Goal: Transaction & Acquisition: Purchase product/service

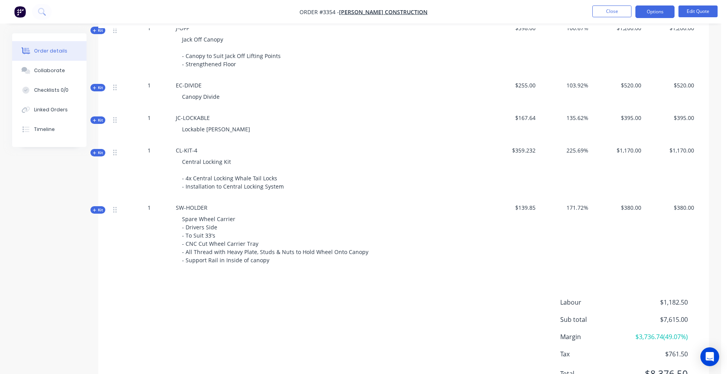
scroll to position [422, 0]
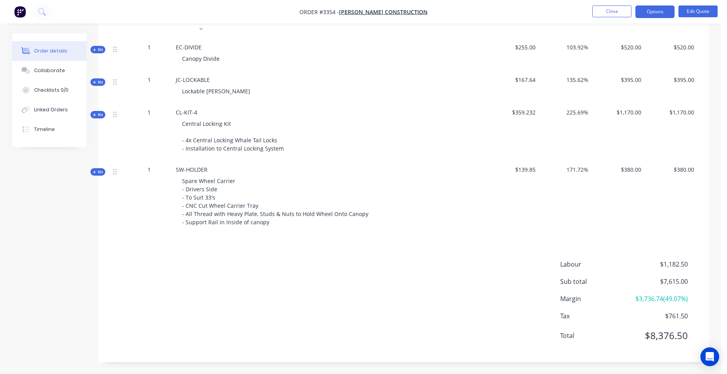
click at [165, 237] on div "Products Display actual quantities Show / Hide columns Qty Cost Markup Price To…" at bounding box center [403, 113] width 611 height 498
click at [716, 11] on button "Edit Quote" at bounding box center [698, 11] width 39 height 12
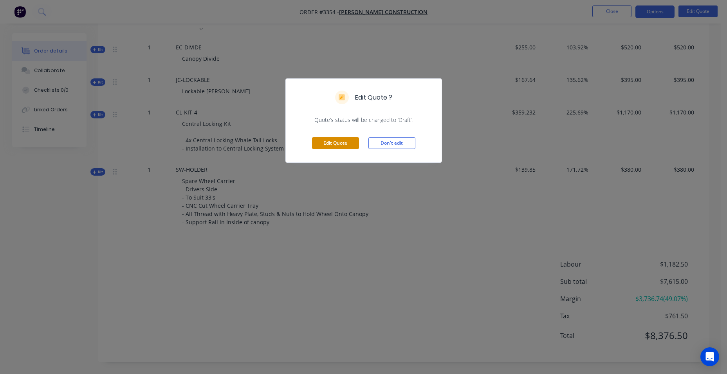
click at [348, 143] on button "Edit Quote" at bounding box center [335, 143] width 47 height 12
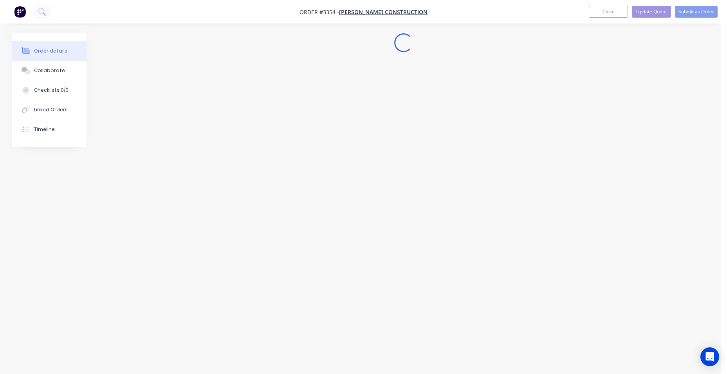
scroll to position [0, 0]
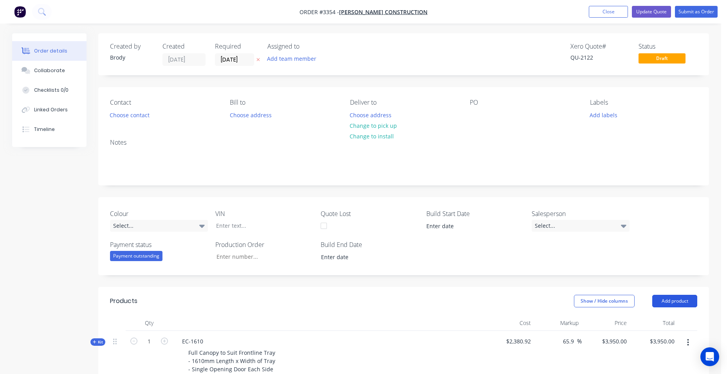
click at [668, 302] on button "Add product" at bounding box center [674, 300] width 45 height 13
click at [650, 341] on div "Basic product" at bounding box center [660, 335] width 60 height 11
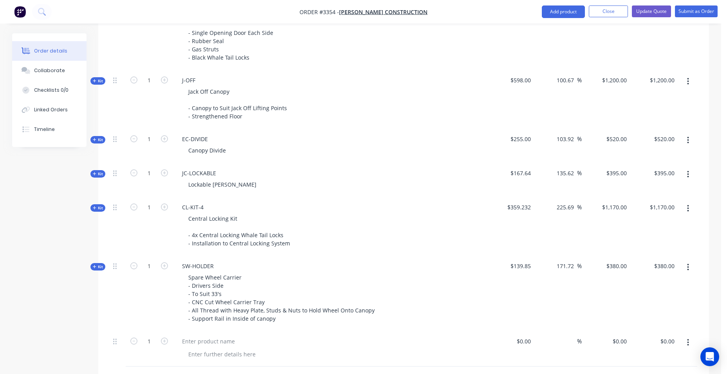
scroll to position [509, 0]
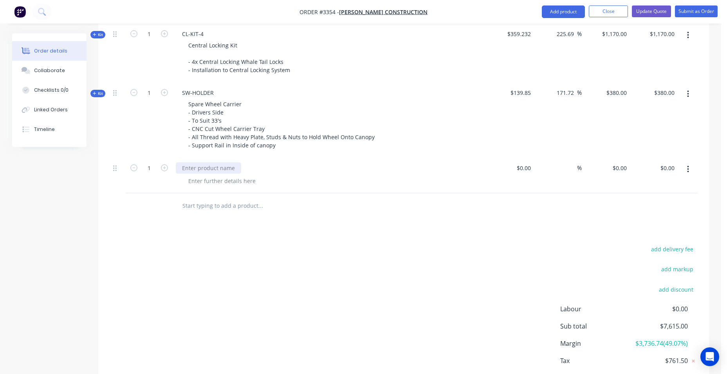
click at [219, 173] on div at bounding box center [208, 167] width 65 height 11
click at [218, 167] on div at bounding box center [208, 167] width 65 height 11
drag, startPoint x: 202, startPoint y: 170, endPoint x: 173, endPoint y: 167, distance: 29.5
click at [173, 167] on div "KICKASS" at bounding box center [329, 175] width 313 height 36
click at [188, 182] on div at bounding box center [222, 180] width 80 height 11
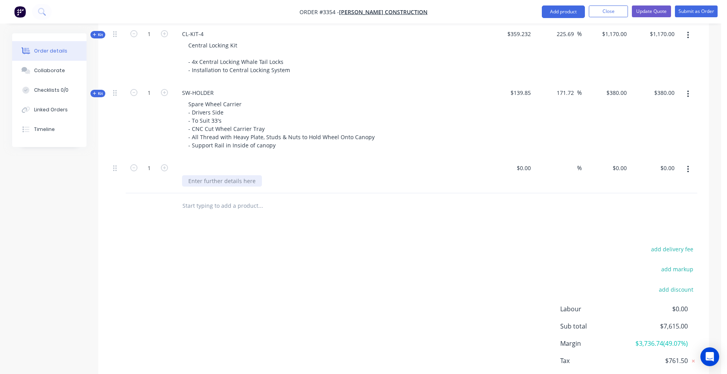
paste div
click at [247, 200] on input "text" at bounding box center [260, 206] width 157 height 16
click at [247, 191] on div "SKU: KA-ULTRAX-460SLIM-3000-CB-KIT" at bounding box center [329, 175] width 313 height 36
drag, startPoint x: 289, startPoint y: 180, endPoint x: 177, endPoint y: 183, distance: 111.6
click at [177, 183] on div "SKU: KA-ULTRAX-460SLIM-3000-CB-KIT" at bounding box center [329, 175] width 313 height 36
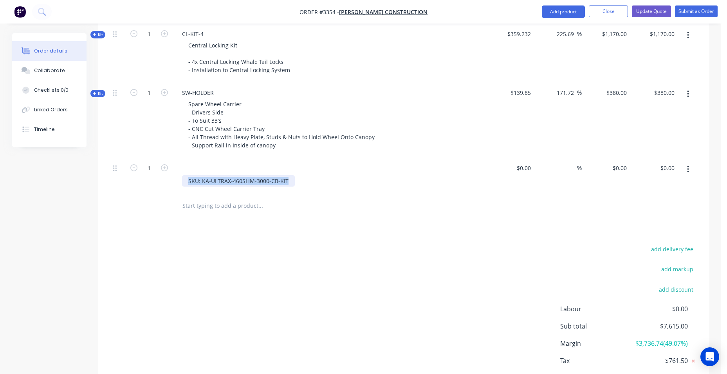
copy div "SKU: KA-ULTRAX-460SLIM-3000-CB-KIT"
drag, startPoint x: 687, startPoint y: 170, endPoint x: 690, endPoint y: 179, distance: 10.2
click at [688, 170] on icon "button" at bounding box center [688, 169] width 2 height 9
click at [675, 222] on div "Delete" at bounding box center [660, 220] width 60 height 11
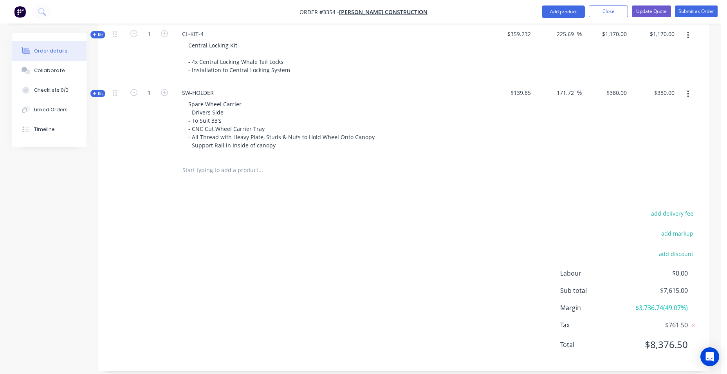
drag, startPoint x: 574, startPoint y: 14, endPoint x: 574, endPoint y: 20, distance: 5.5
click at [574, 14] on button "Add product" at bounding box center [563, 11] width 43 height 13
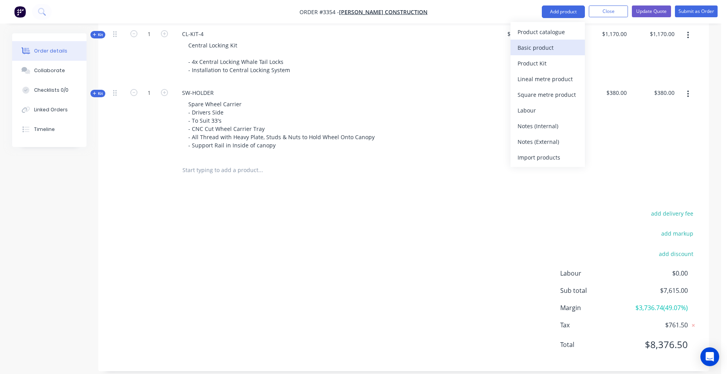
click at [574, 51] on div "Basic product" at bounding box center [548, 47] width 60 height 11
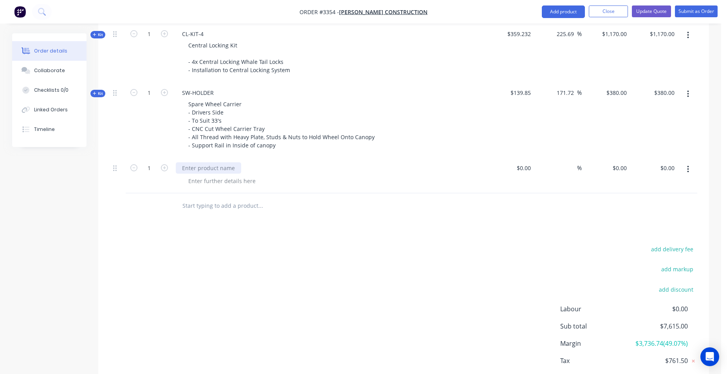
click at [190, 166] on div at bounding box center [208, 167] width 65 height 11
paste div
click at [219, 181] on div at bounding box center [222, 180] width 80 height 11
click at [215, 179] on div at bounding box center [222, 180] width 80 height 11
paste div
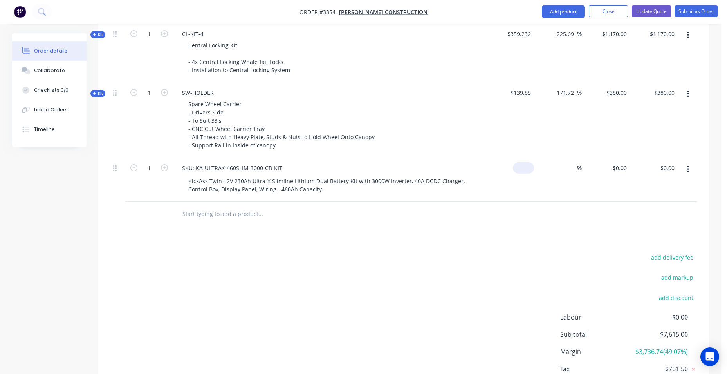
click at [527, 168] on input at bounding box center [525, 167] width 18 height 11
type input "$0.00"
click at [562, 7] on button "Add product" at bounding box center [563, 11] width 43 height 13
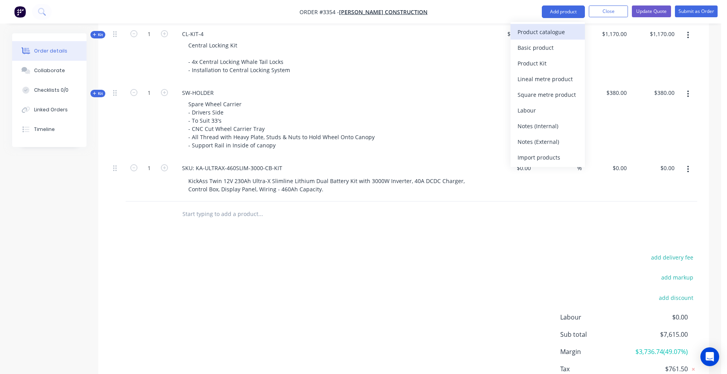
click at [556, 33] on div "Product catalogue" at bounding box center [548, 31] width 60 height 11
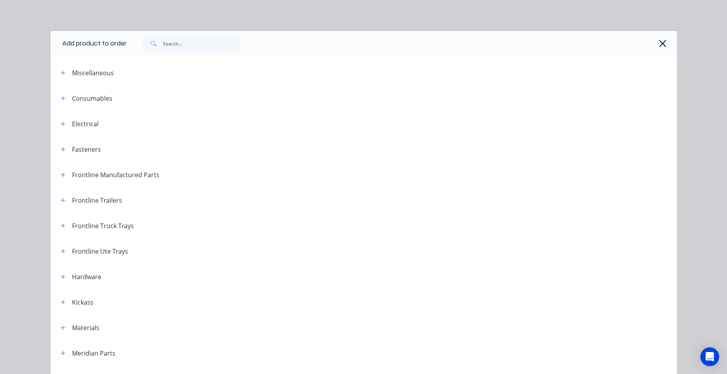
scroll to position [0, 0]
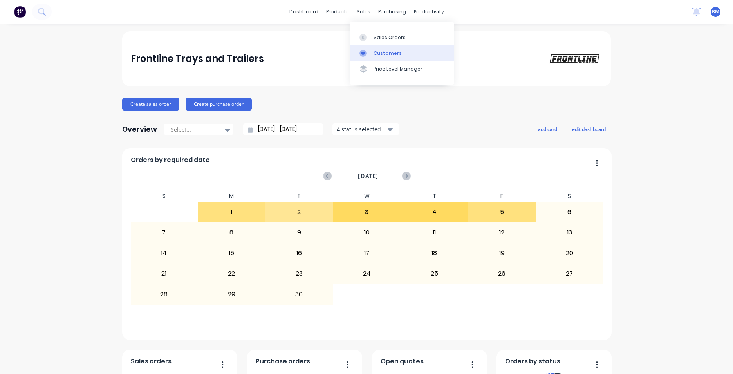
click at [381, 57] on link "Customers" at bounding box center [402, 53] width 104 height 16
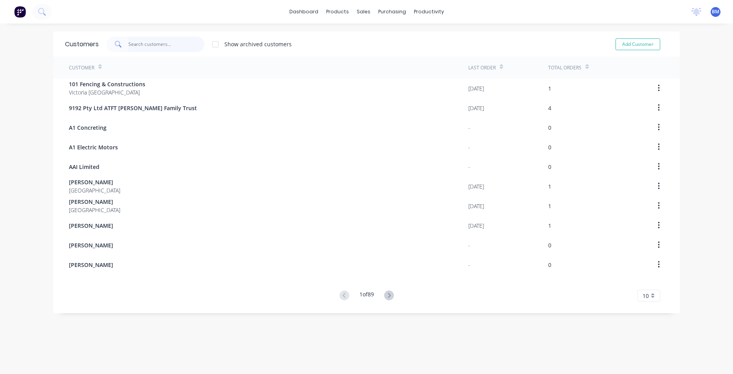
click at [162, 45] on input "text" at bounding box center [166, 44] width 76 height 16
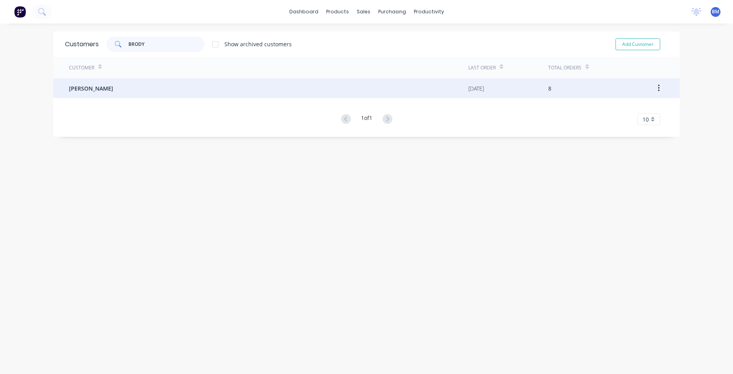
type input "BRODY"
click at [143, 88] on div "[PERSON_NAME]" at bounding box center [268, 88] width 399 height 20
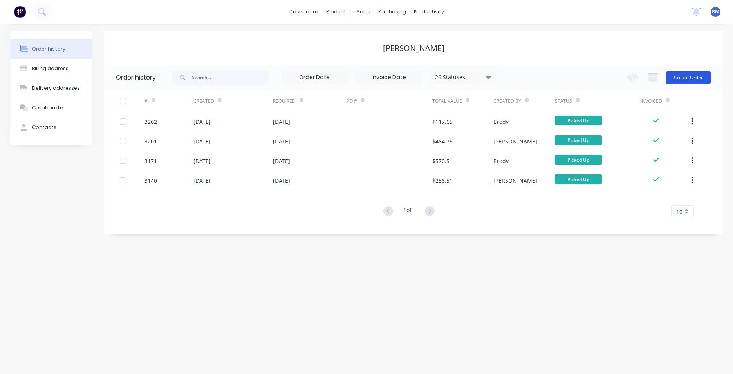
click at [699, 79] on button "Create Order" at bounding box center [688, 77] width 45 height 13
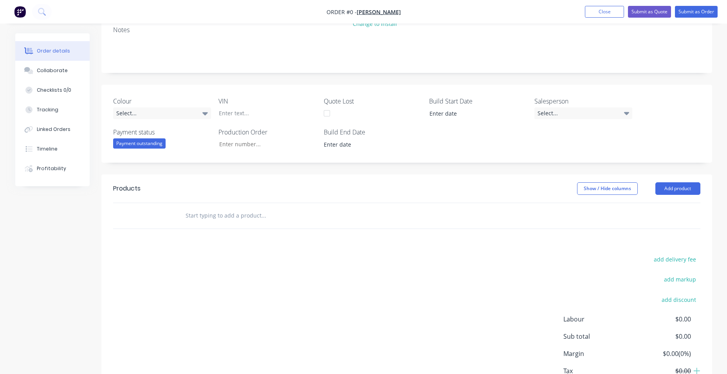
scroll to position [167, 0]
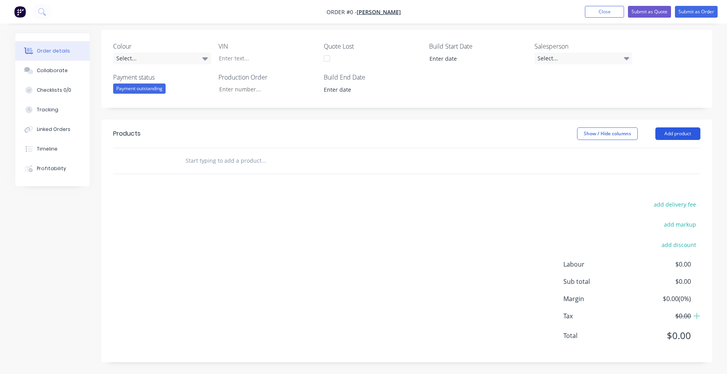
click at [676, 135] on button "Add product" at bounding box center [677, 133] width 45 height 13
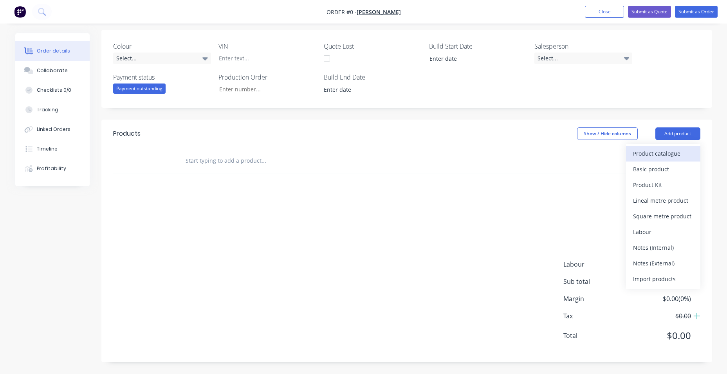
click at [649, 158] on div "Product catalogue" at bounding box center [663, 153] width 60 height 11
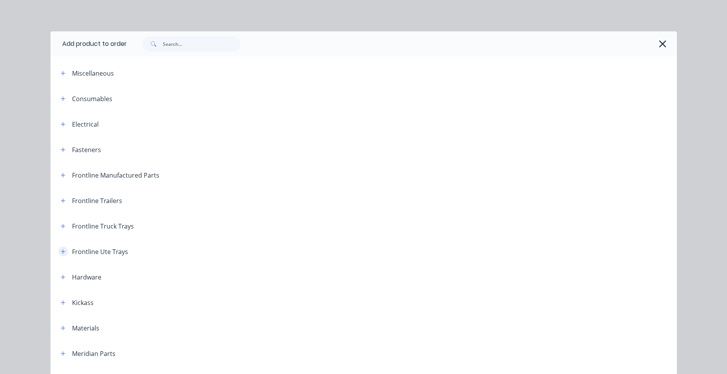
click at [61, 249] on icon "button" at bounding box center [63, 251] width 5 height 5
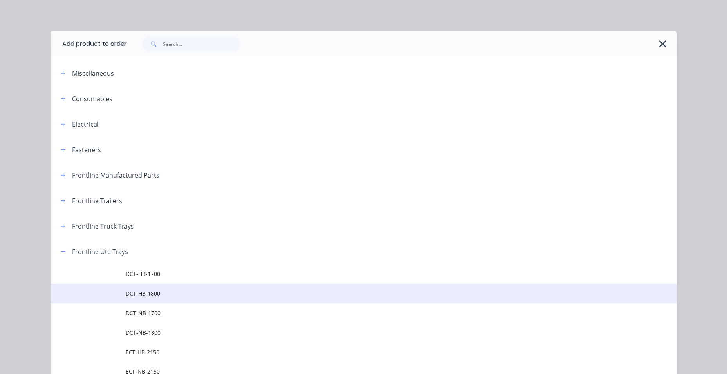
click at [161, 294] on span "DCT-HB-1800" at bounding box center [346, 293] width 441 height 8
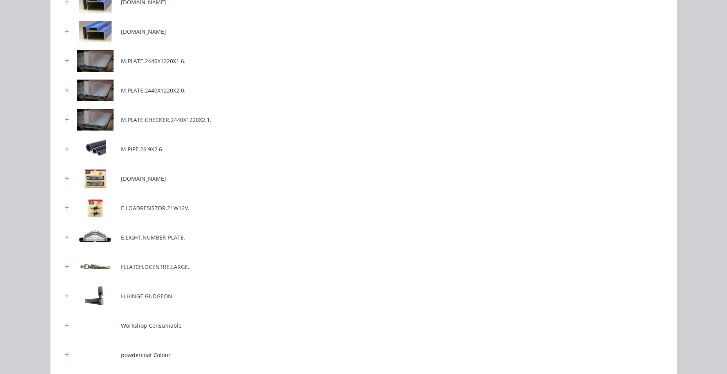
scroll to position [387, 0]
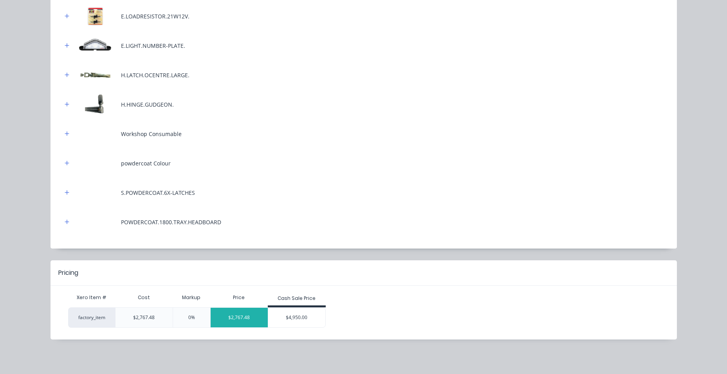
click at [241, 321] on div "$2,767.48" at bounding box center [240, 317] width 58 height 20
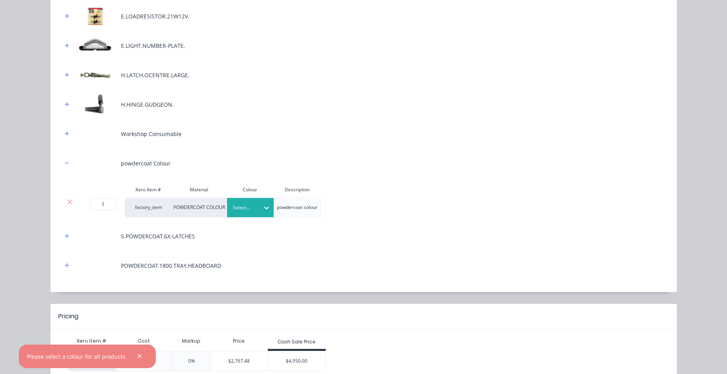
click at [246, 213] on div "Select..." at bounding box center [250, 207] width 47 height 19
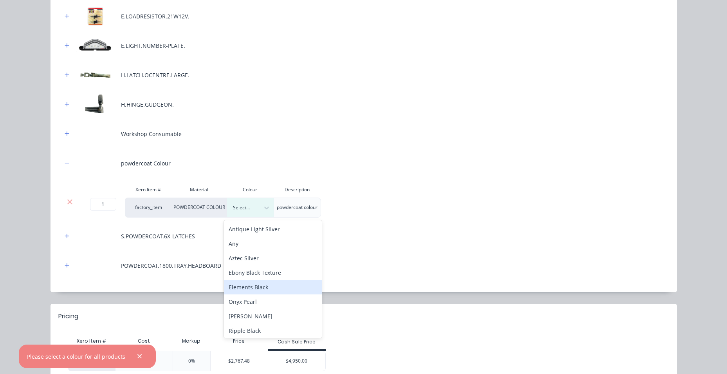
click at [289, 288] on div "Elements Black" at bounding box center [273, 287] width 98 height 14
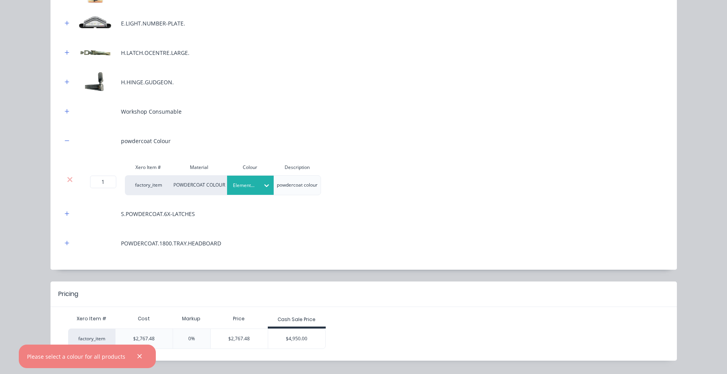
scroll to position [431, 0]
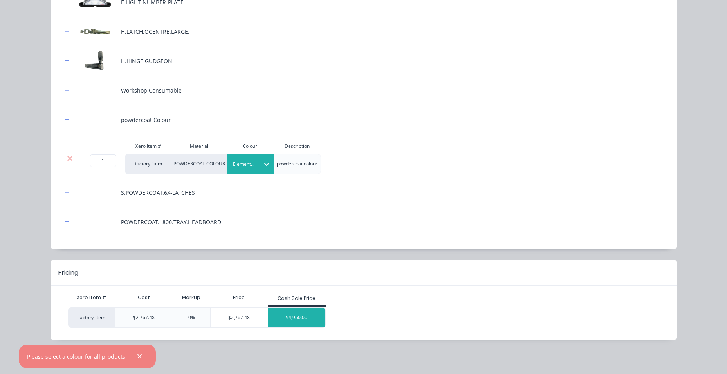
click at [293, 317] on div "$4,950.00" at bounding box center [296, 317] width 57 height 20
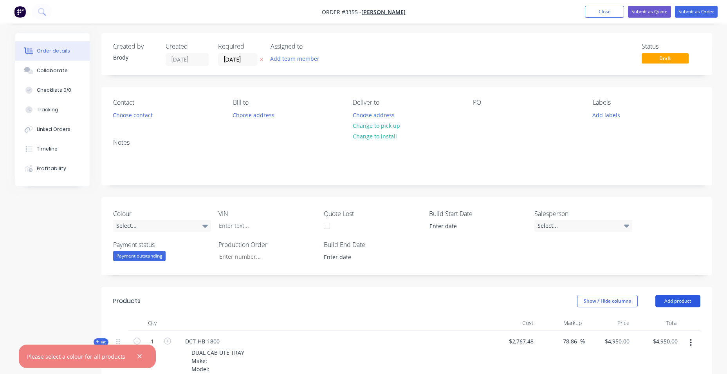
click at [670, 301] on button "Add product" at bounding box center [677, 300] width 45 height 13
click at [670, 322] on div "Product catalogue" at bounding box center [663, 320] width 60 height 11
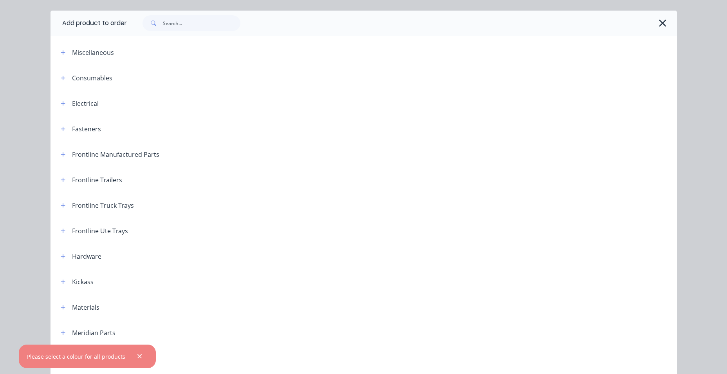
scroll to position [39, 0]
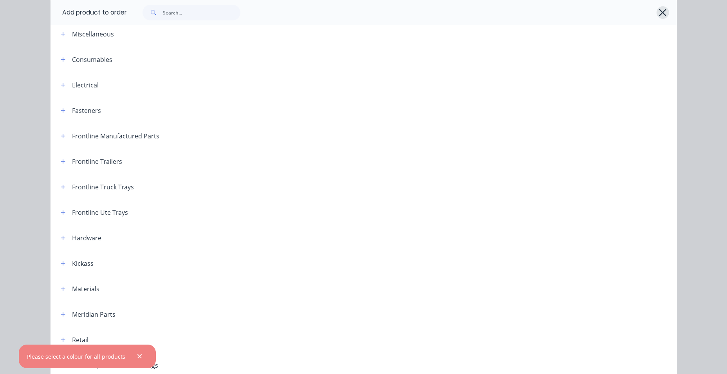
click at [659, 14] on icon "button" at bounding box center [663, 12] width 8 height 11
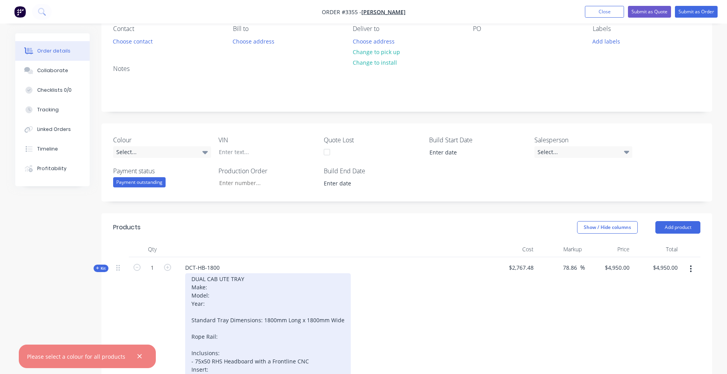
scroll to position [235, 0]
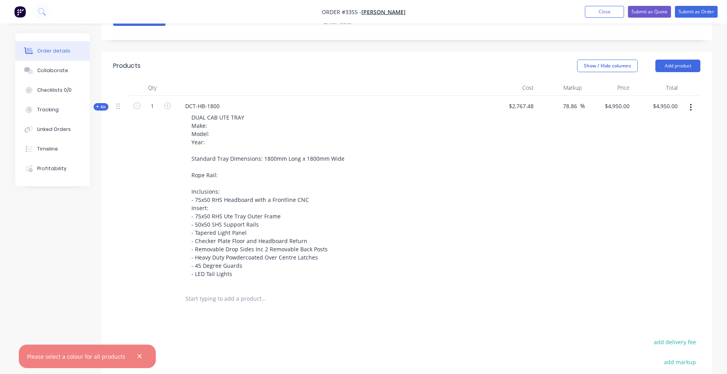
click at [227, 301] on input "text" at bounding box center [263, 299] width 157 height 16
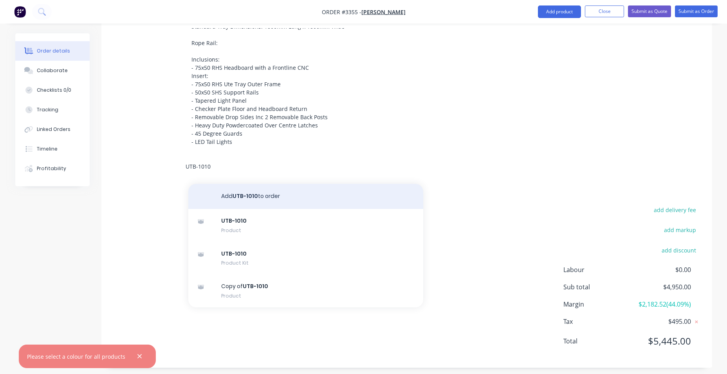
scroll to position [372, 0]
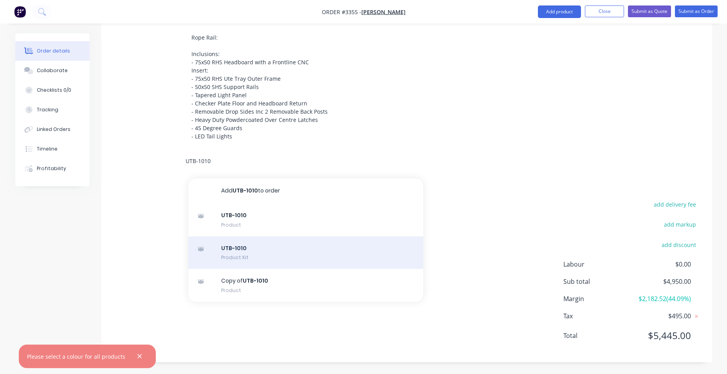
type input "UTB-1010"
click at [259, 258] on div "UTB-1010 Product Kit" at bounding box center [305, 252] width 235 height 33
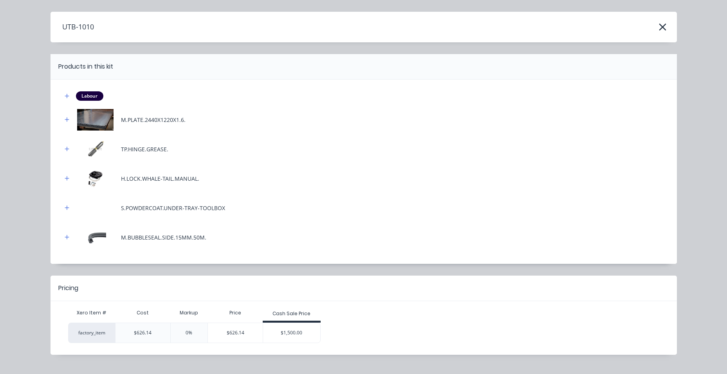
scroll to position [35, 0]
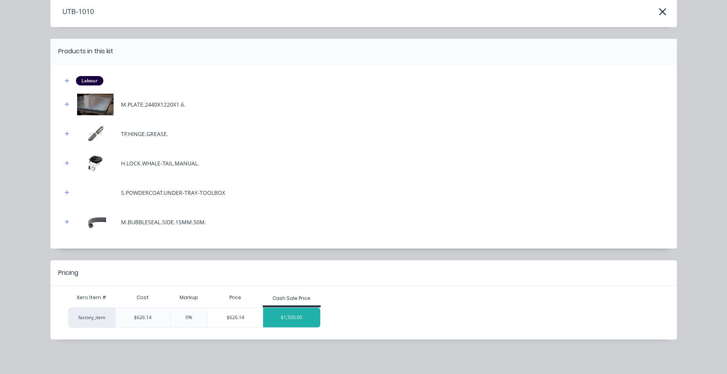
click at [282, 320] on div "$1,500.00" at bounding box center [291, 317] width 57 height 20
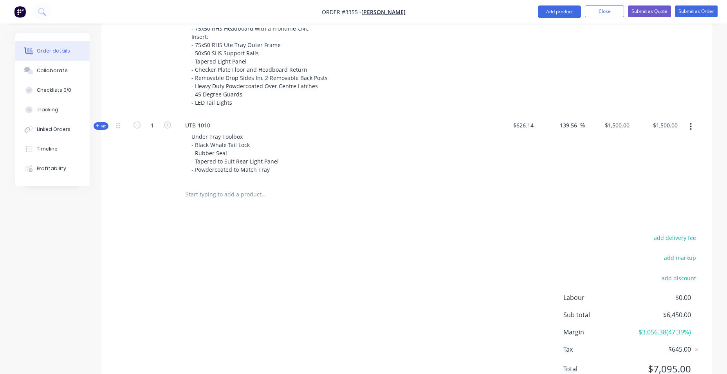
scroll to position [439, 0]
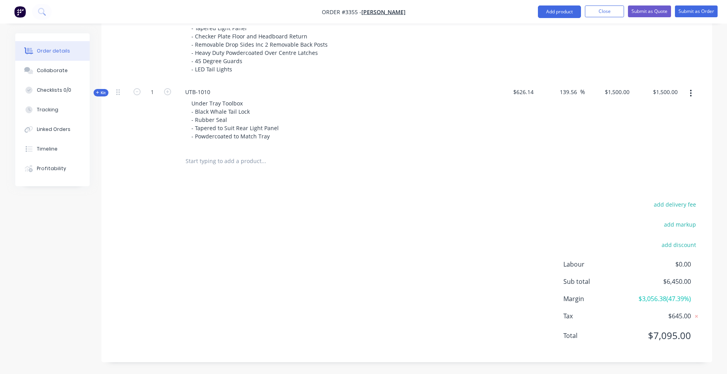
click at [256, 162] on input "text" at bounding box center [263, 161] width 157 height 16
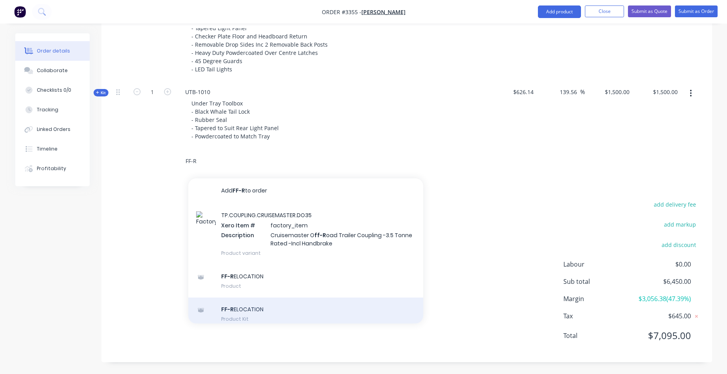
type input "FF-R"
click at [270, 314] on div "FF-R ELOCATION Product Kit" at bounding box center [305, 313] width 235 height 33
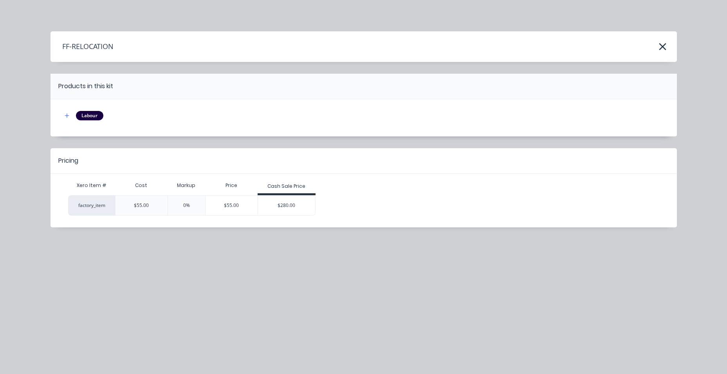
click at [285, 204] on div "$280.00" at bounding box center [286, 205] width 57 height 20
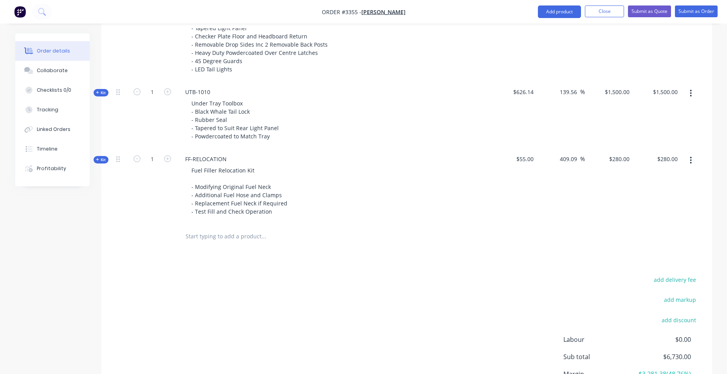
click at [231, 240] on input "text" at bounding box center [263, 236] width 157 height 16
type input "T"
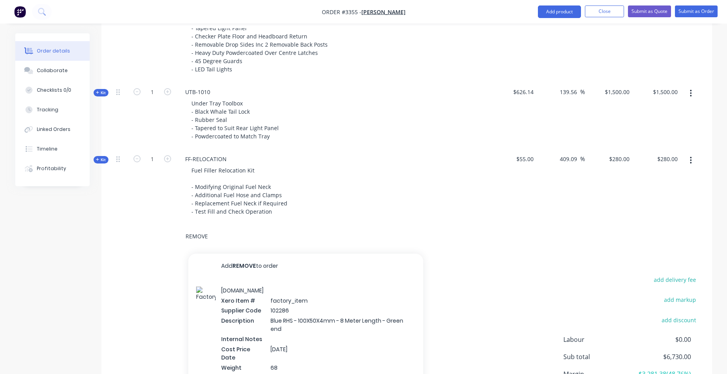
type input "REMOVE"
click at [153, 290] on div "add delivery fee add markup add discount Labour $0.00 Sub total $6,730.00 Margi…" at bounding box center [406, 349] width 587 height 151
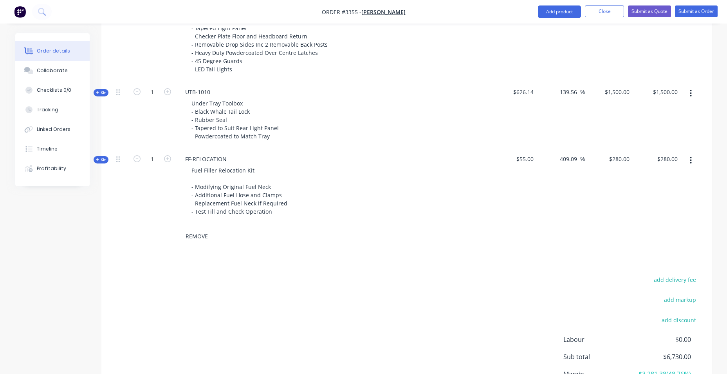
click at [217, 234] on input "REMOVE" at bounding box center [263, 236] width 157 height 16
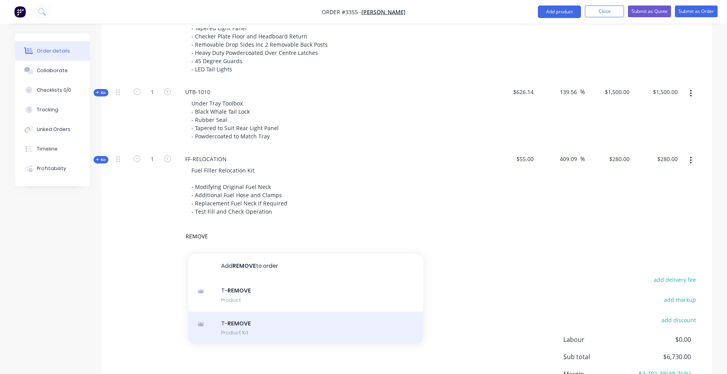
click at [255, 329] on div "T- REMOVE Product Kit" at bounding box center [305, 327] width 235 height 33
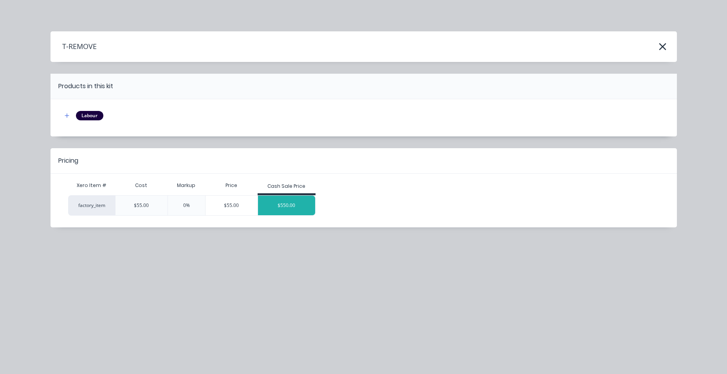
click at [292, 201] on div "$550.00" at bounding box center [286, 205] width 57 height 20
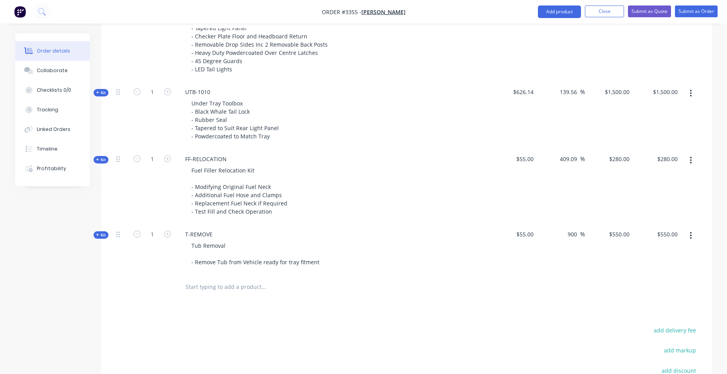
click at [190, 285] on input "text" at bounding box center [263, 287] width 157 height 16
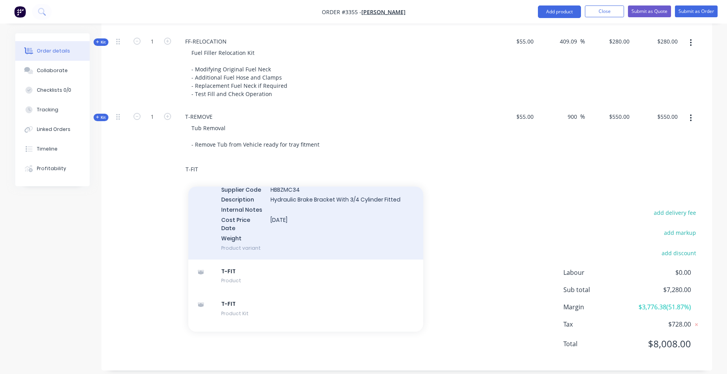
scroll to position [117, 0]
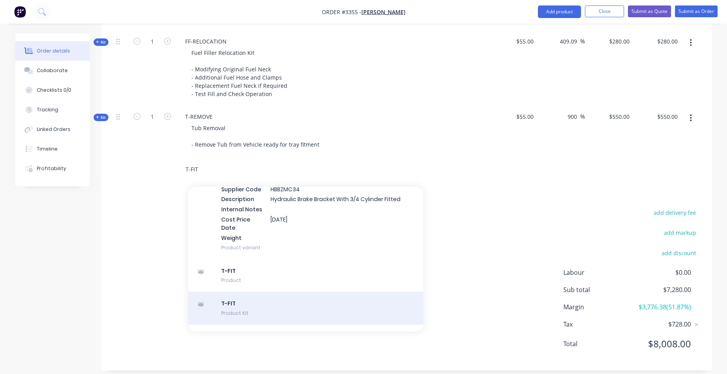
type input "T-FIT"
click at [215, 292] on div "T-FIT Product Kit" at bounding box center [305, 307] width 235 height 33
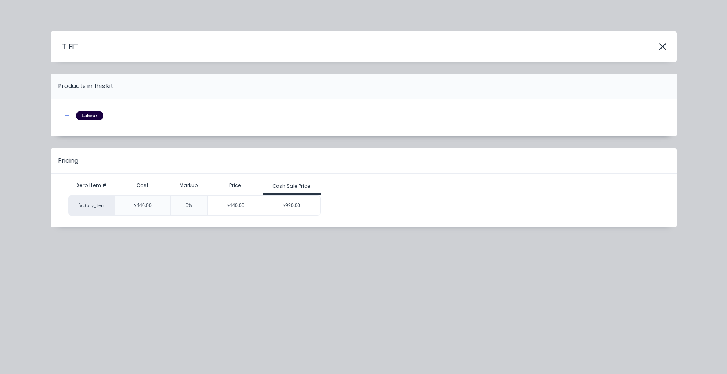
click at [276, 213] on div "$990.00" at bounding box center [291, 205] width 57 height 20
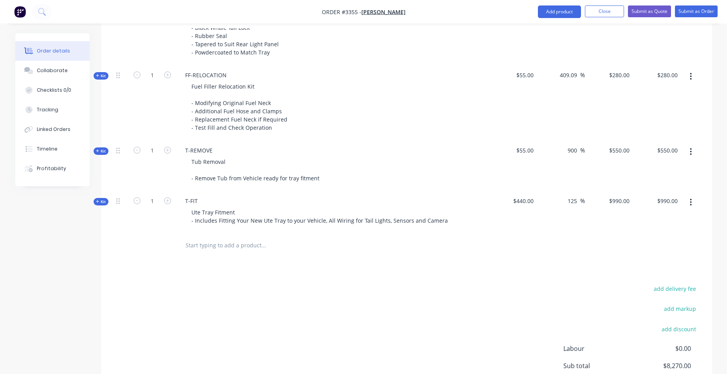
scroll to position [607, 0]
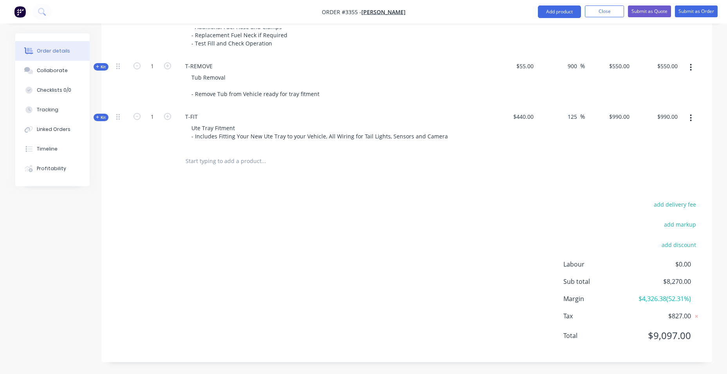
click at [244, 163] on input "text" at bounding box center [263, 161] width 157 height 16
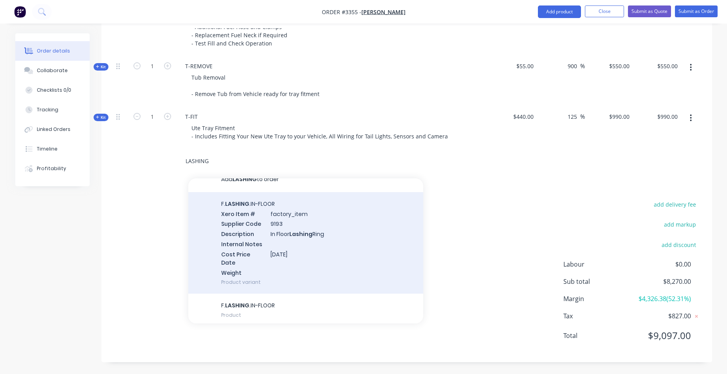
scroll to position [0, 0]
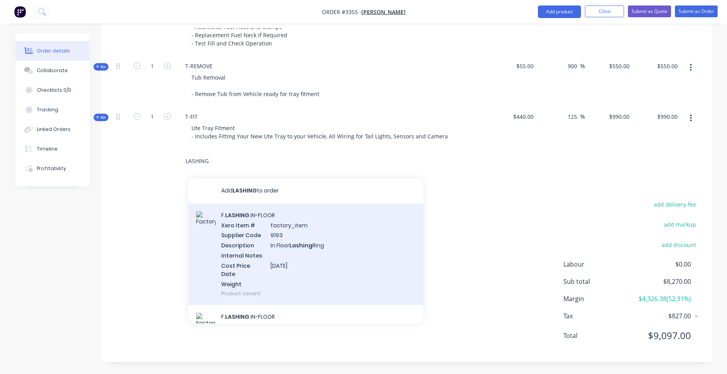
type input "LASHING"
click at [268, 244] on div "F. LASHING .IN-FLOOR Xero Item # factory_item Supplier Code 9193 Description In…" at bounding box center [305, 254] width 235 height 102
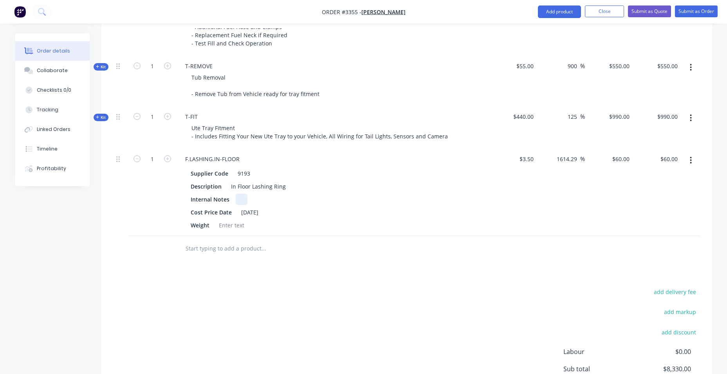
click at [428, 196] on div "Internal Notes" at bounding box center [331, 198] width 287 height 11
click at [462, 280] on div "Products Show / Hide columns Add product Qty Cost Markup Price Total Kit 1 DCT-…" at bounding box center [406, 64] width 611 height 770
click at [530, 159] on input "3.5" at bounding box center [531, 158] width 12 height 11
type input "$28.00"
type input "$480.00"
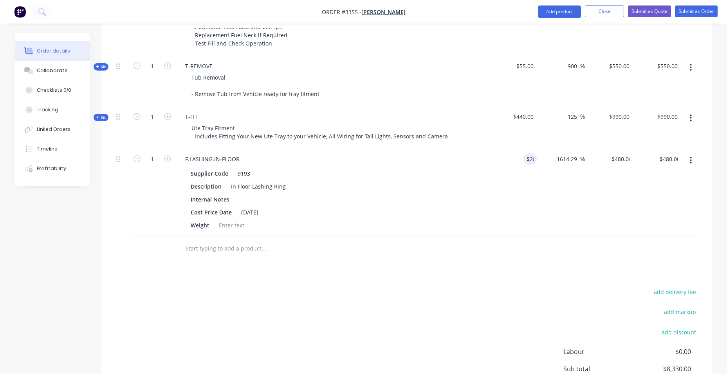
click at [542, 271] on div "Products Show / Hide columns Add product Qty Cost Markup Price Total Kit 1 DCT-…" at bounding box center [406, 64] width 611 height 770
click at [673, 157] on input "480.00" at bounding box center [670, 158] width 21 height 11
type input "60"
type input "114.29"
type input "$60.00"
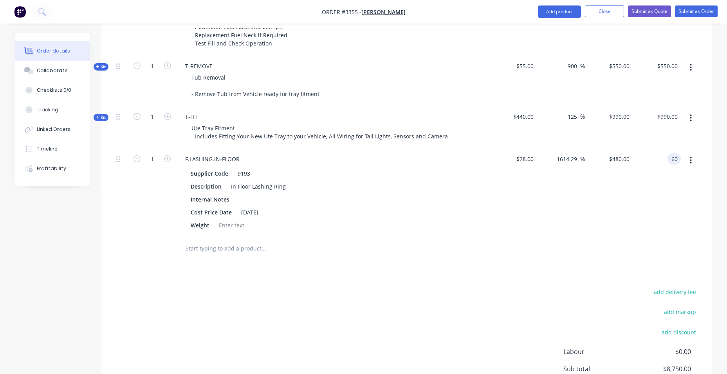
type input "$60.00"
click at [367, 262] on div "Products Show / Hide columns Add product Qty Cost Markup Price Total Kit 1 DCT-…" at bounding box center [406, 64] width 611 height 770
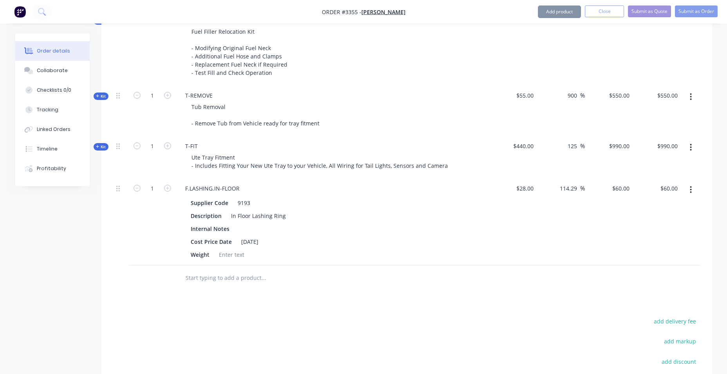
scroll to position [529, 0]
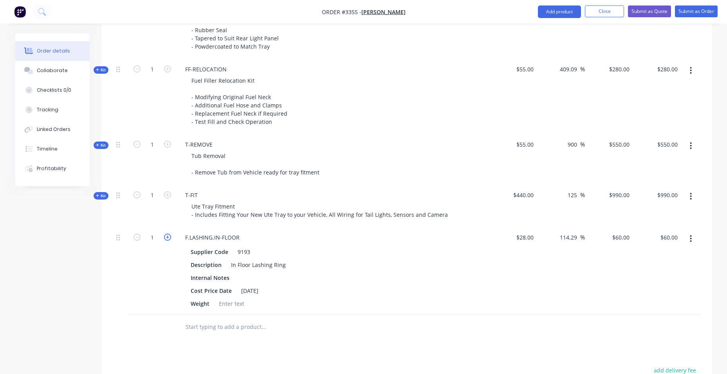
click at [165, 235] on icon "button" at bounding box center [167, 236] width 7 height 7
type input "2"
type input "$120.00"
click at [165, 235] on icon "button" at bounding box center [167, 236] width 7 height 7
type input "3"
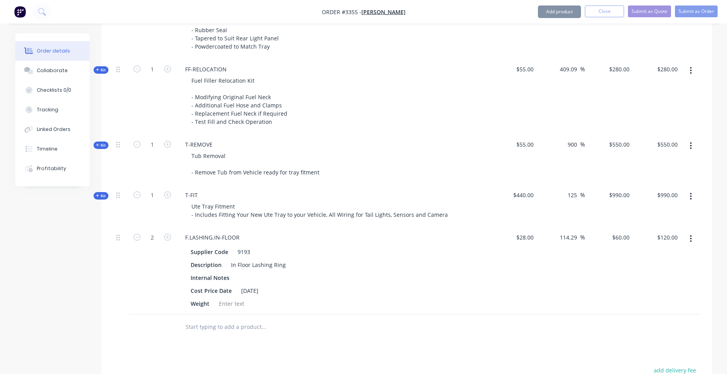
type input "$180.00"
click at [166, 235] on icon "button" at bounding box center [167, 236] width 7 height 7
type input "4"
type input "$240.00"
click at [355, 336] on div at bounding box center [317, 326] width 282 height 25
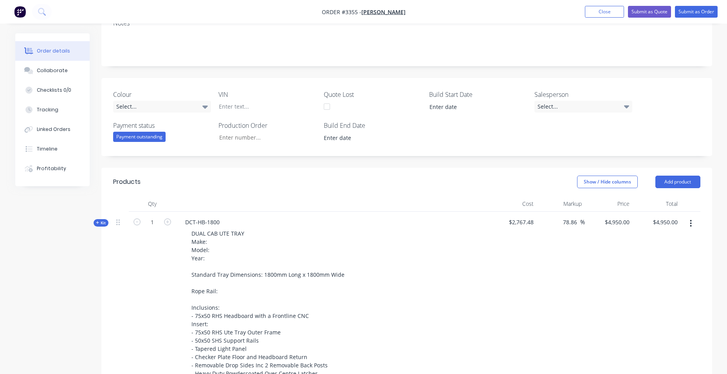
scroll to position [0, 0]
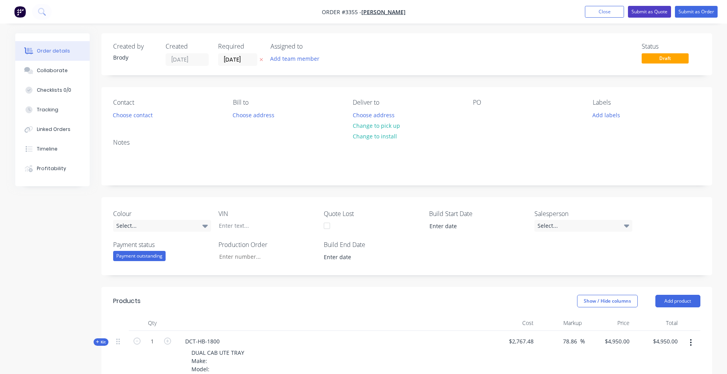
click at [641, 15] on button "Submit as Quote" at bounding box center [649, 12] width 43 height 12
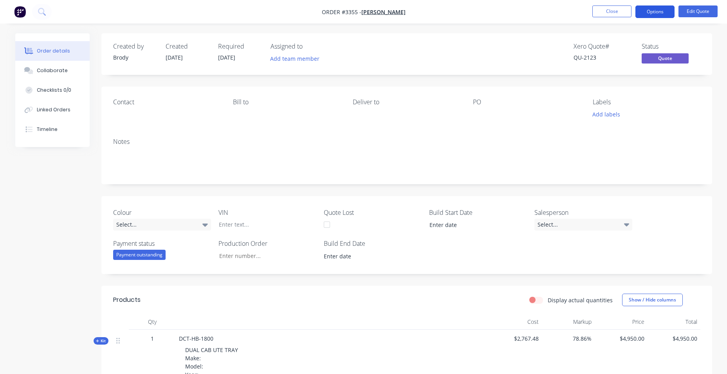
click at [661, 13] on button "Options" at bounding box center [655, 11] width 39 height 13
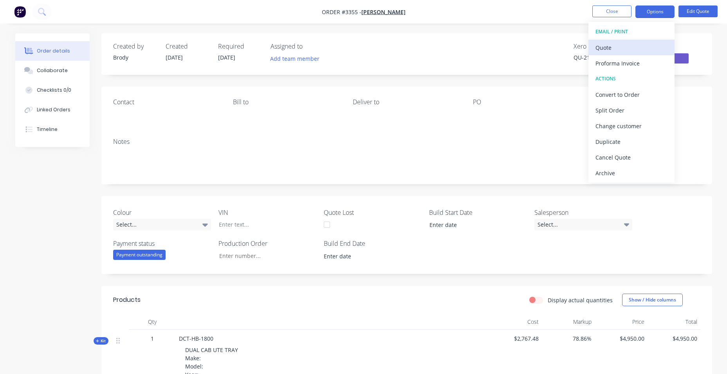
click at [657, 49] on div "Quote" at bounding box center [632, 47] width 72 height 11
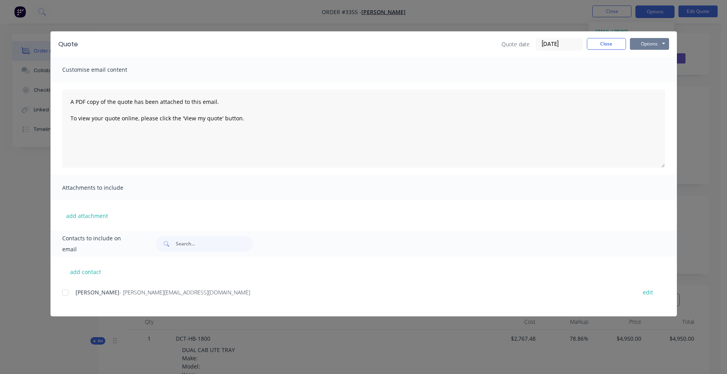
click at [650, 45] on button "Options" at bounding box center [649, 44] width 39 height 12
click at [650, 71] on button "Print" at bounding box center [655, 70] width 50 height 13
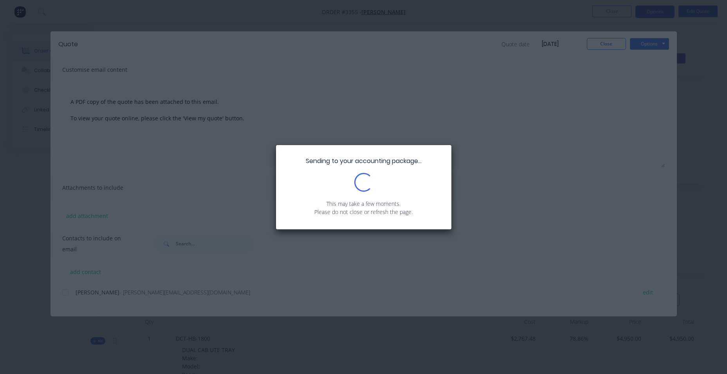
click at [609, 41] on div "Sending to your accounting package... Loading... This may take a few moments. P…" at bounding box center [363, 187] width 727 height 374
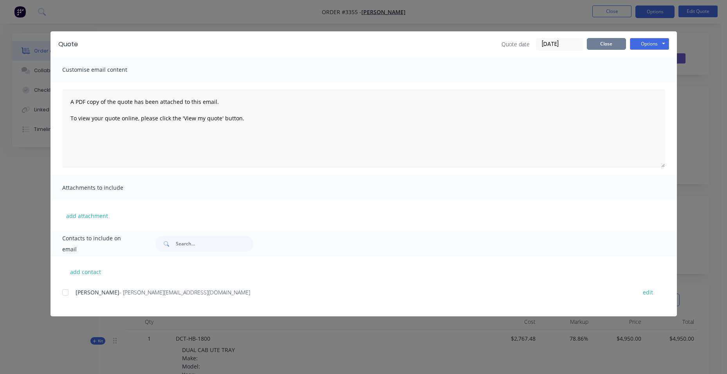
click at [602, 44] on button "Close" at bounding box center [606, 44] width 39 height 12
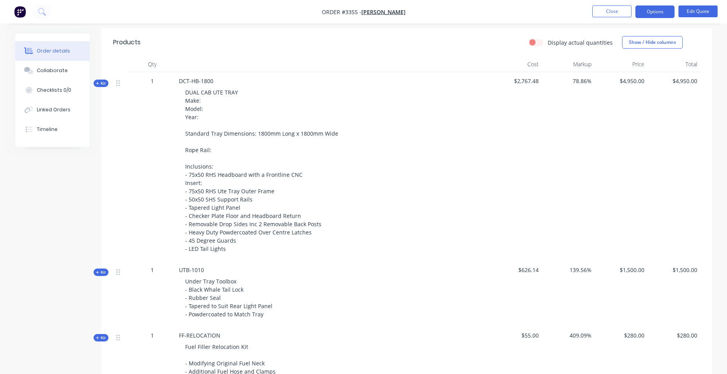
scroll to position [274, 0]
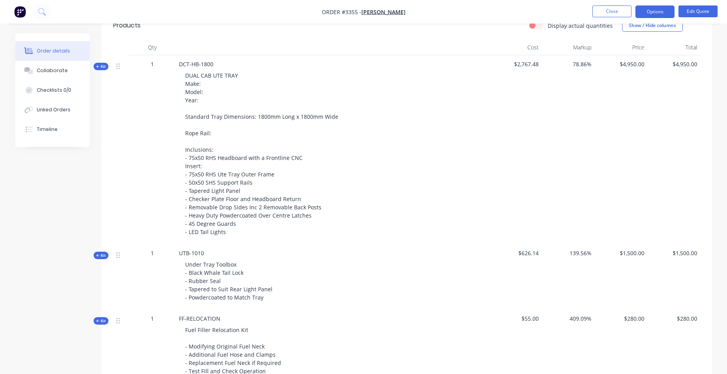
click at [526, 253] on span "$626.14" at bounding box center [515, 253] width 47 height 8
click at [529, 253] on span "$626.14" at bounding box center [515, 253] width 47 height 8
click at [693, 11] on button "Edit Quote" at bounding box center [698, 11] width 39 height 12
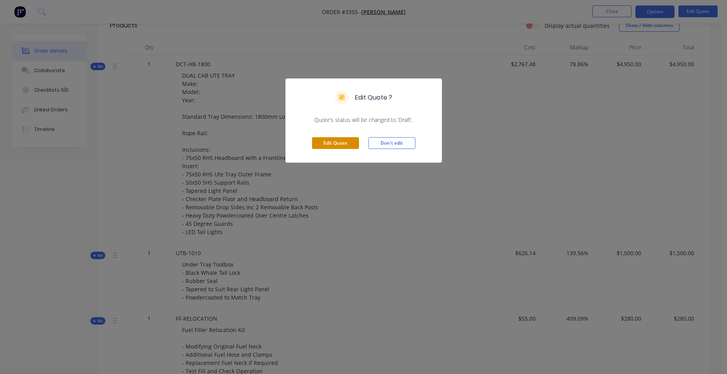
click at [323, 141] on button "Edit Quote" at bounding box center [335, 143] width 47 height 12
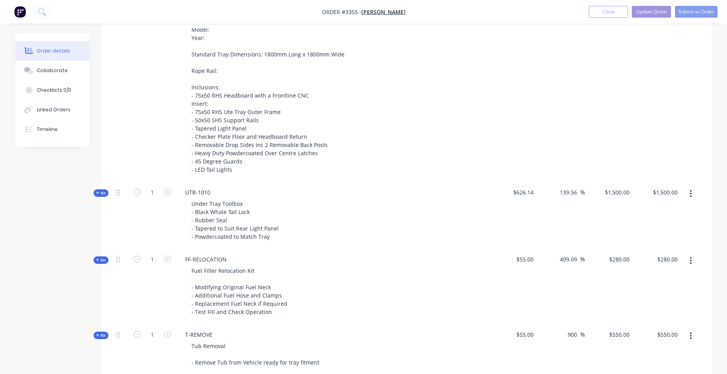
scroll to position [431, 0]
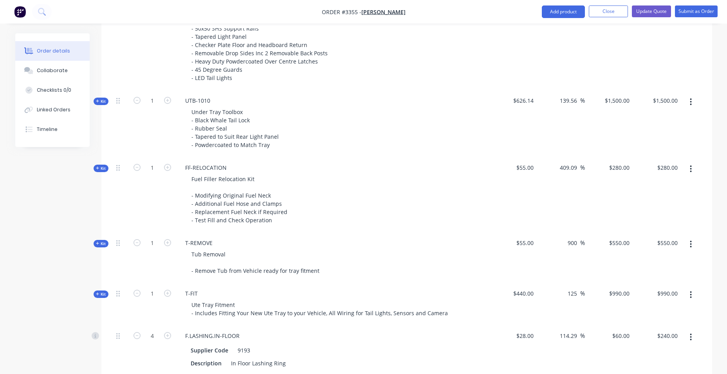
click at [524, 103] on span "$626.14" at bounding box center [513, 100] width 42 height 8
click at [521, 97] on span "$626.14" at bounding box center [513, 100] width 42 height 8
drag, startPoint x: 524, startPoint y: 106, endPoint x: 520, endPoint y: 100, distance: 7.1
click at [523, 105] on div "$626.14" at bounding box center [513, 123] width 48 height 67
click at [519, 99] on span "$626.14" at bounding box center [513, 100] width 42 height 8
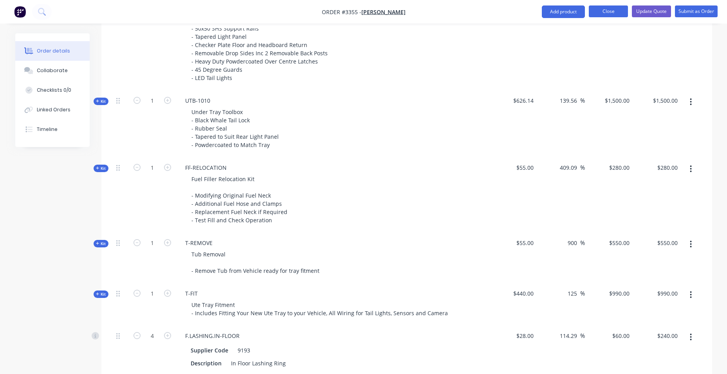
click at [610, 12] on button "Close" at bounding box center [608, 11] width 39 height 12
